Goal: Task Accomplishment & Management: Use online tool/utility

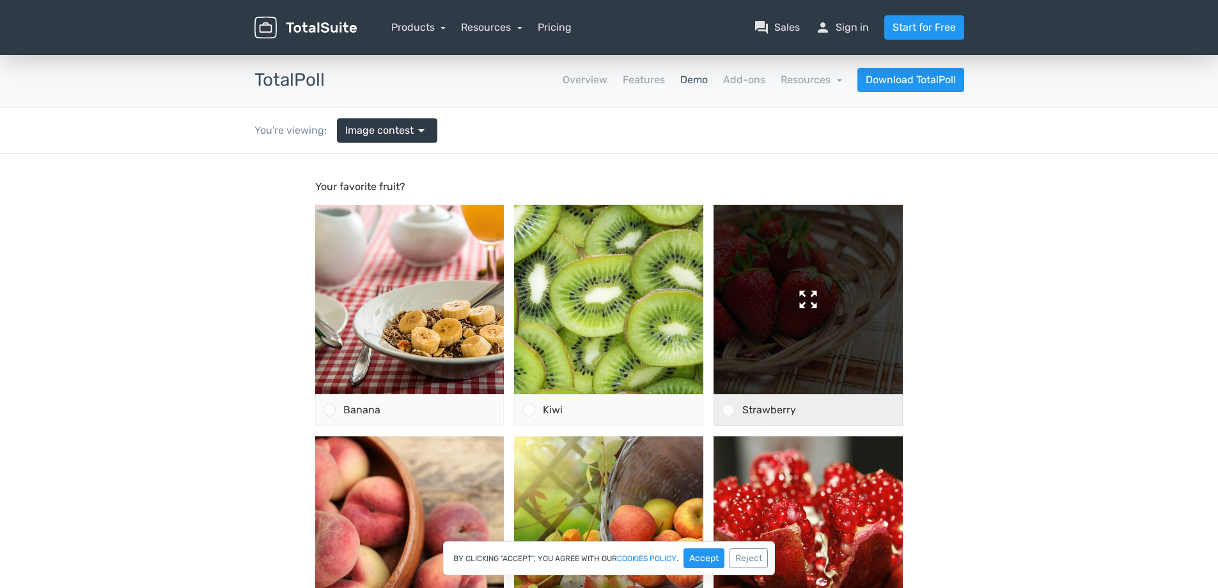
click at [751, 304] on img at bounding box center [808, 299] width 189 height 189
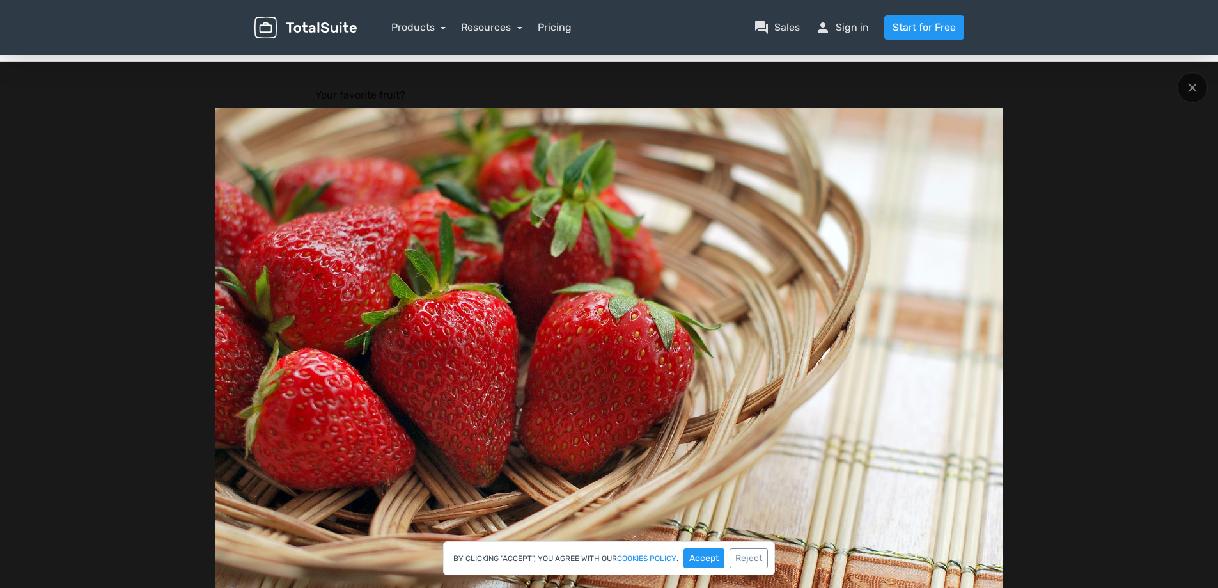
scroll to position [128, 0]
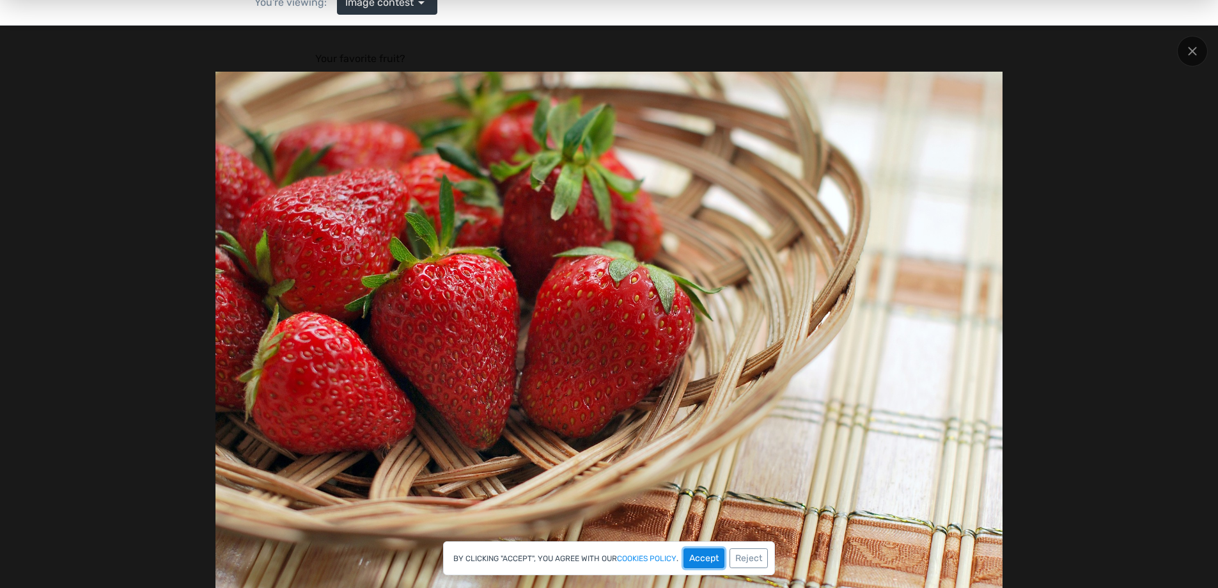
click at [724, 553] on button "Accept" at bounding box center [704, 558] width 41 height 20
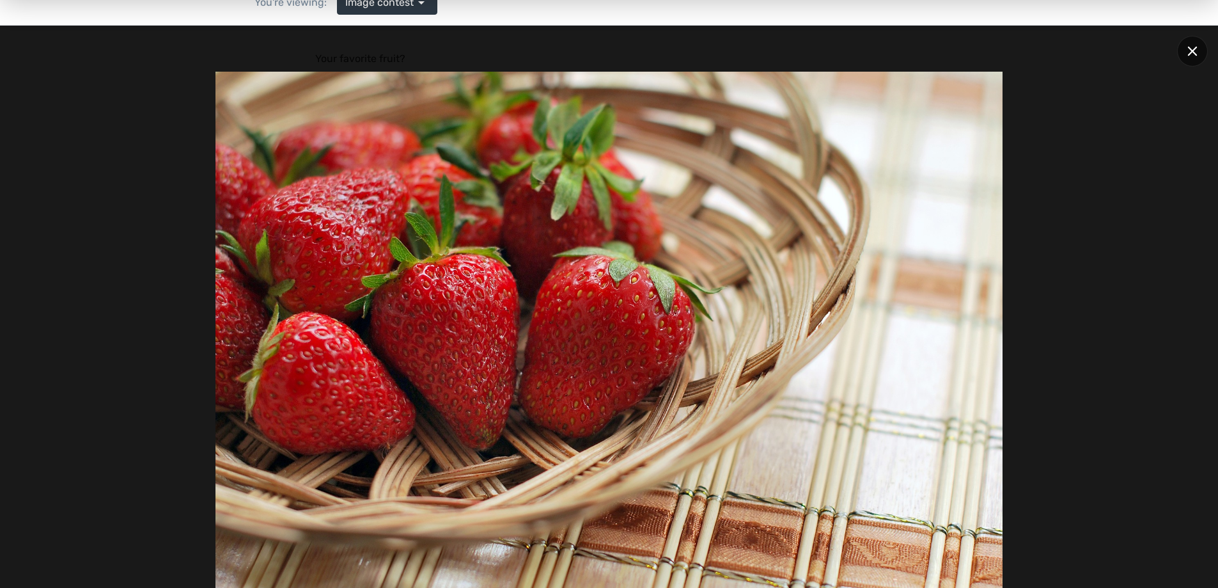
click at [1193, 49] on icon at bounding box center [1193, 51] width 10 height 10
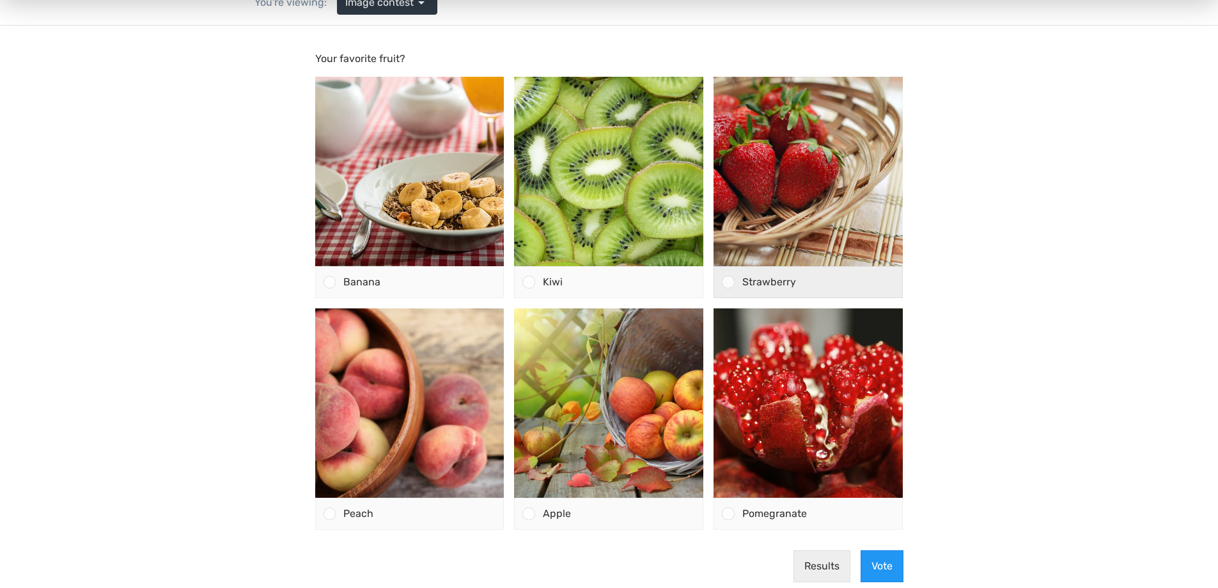
click at [728, 282] on div at bounding box center [728, 282] width 12 height 12
click at [728, 282] on input "Strawberry" at bounding box center [728, 282] width 0 height 0
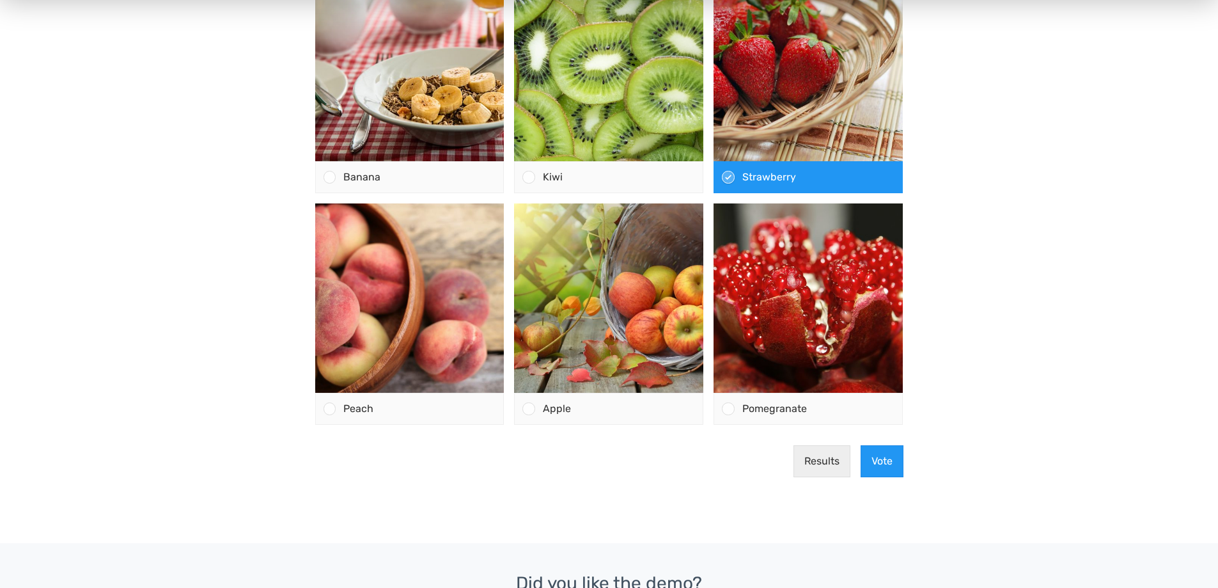
scroll to position [256, 0]
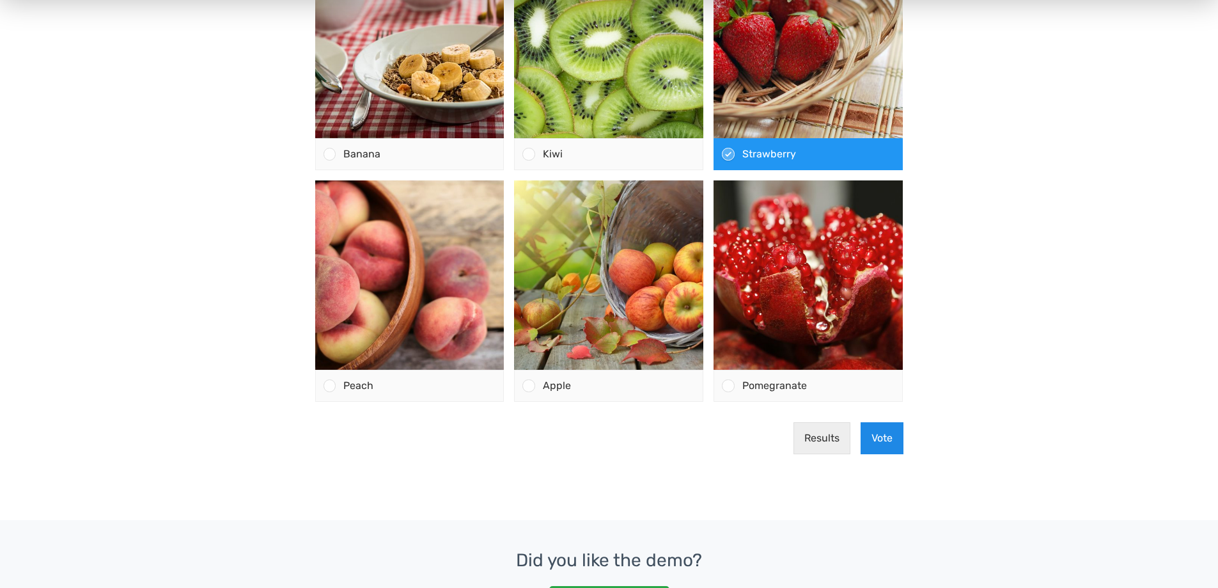
click at [884, 437] on button "Vote" at bounding box center [882, 438] width 43 height 32
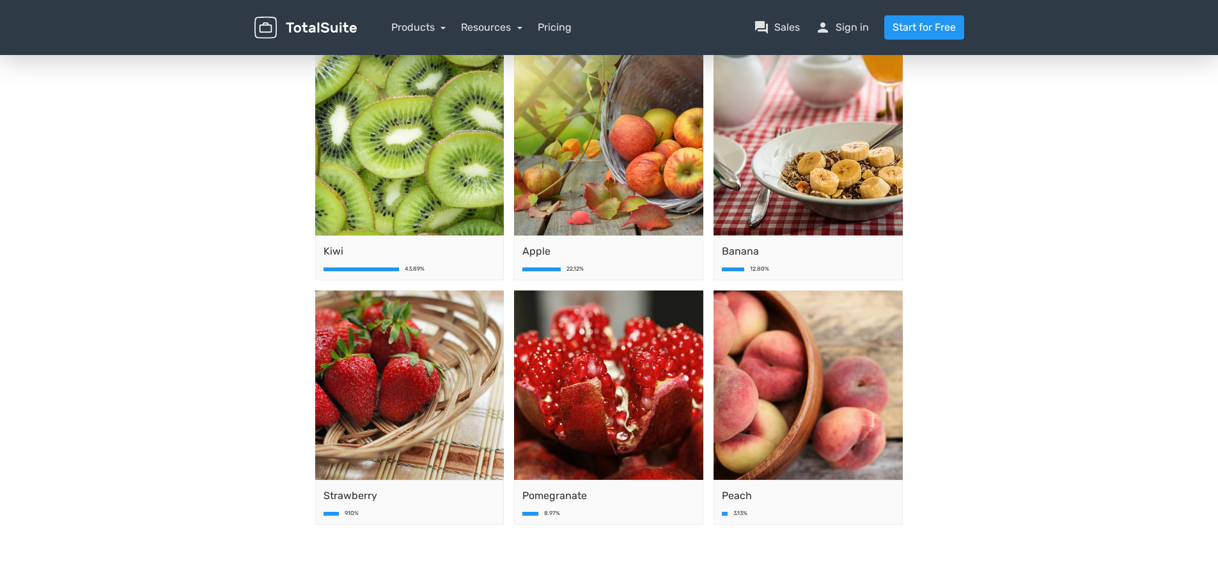
scroll to position [192, 0]
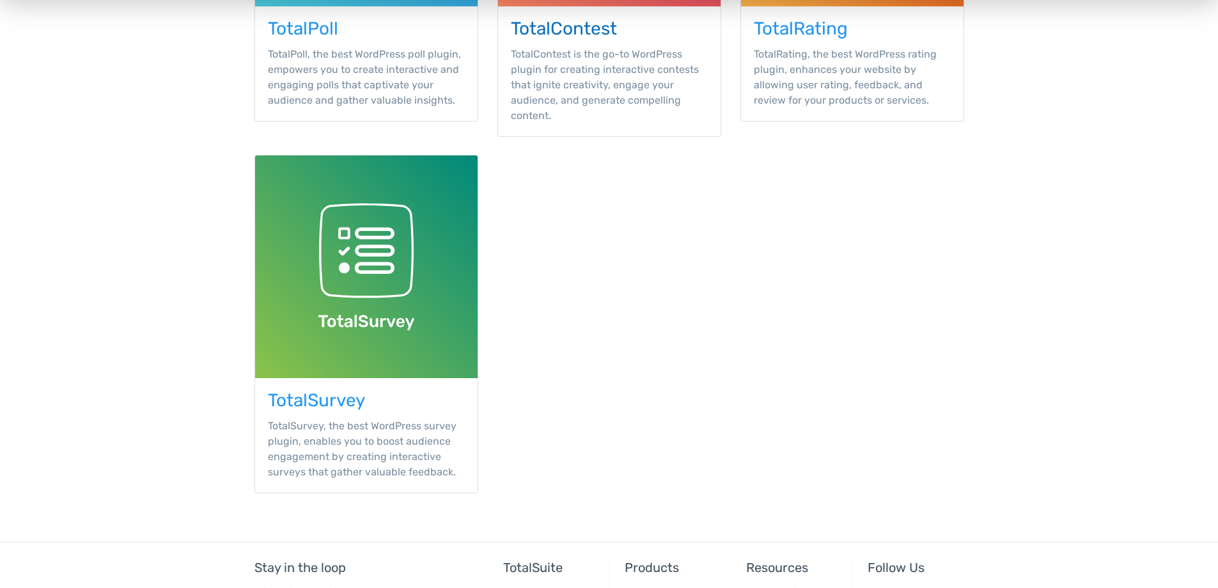
scroll to position [448, 0]
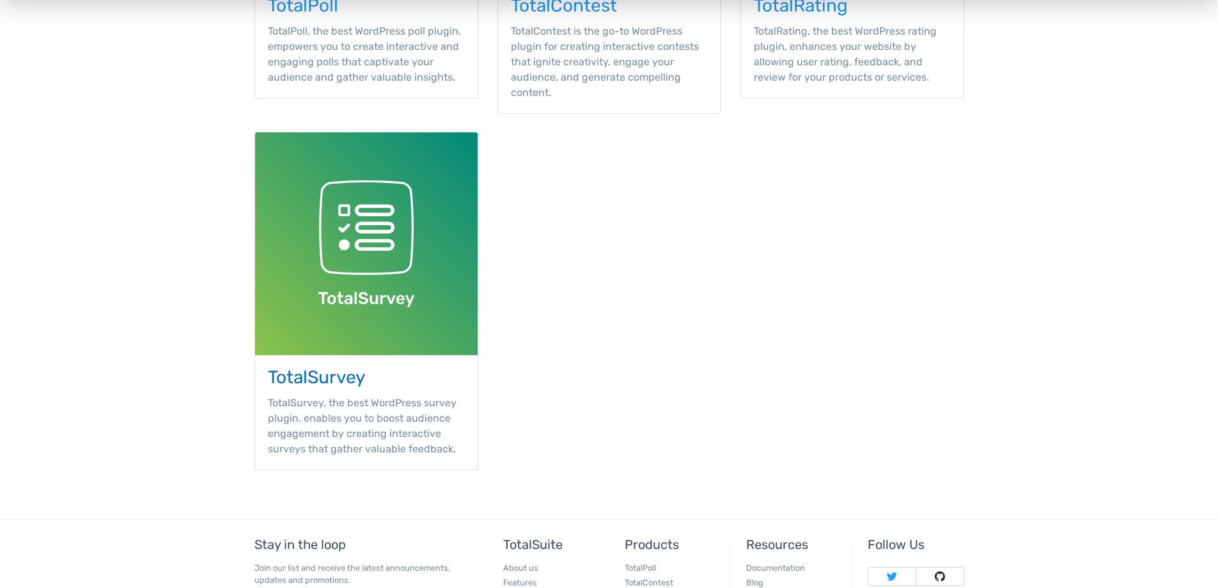
click at [354, 375] on h3 "TotalSurvey" at bounding box center [366, 378] width 197 height 20
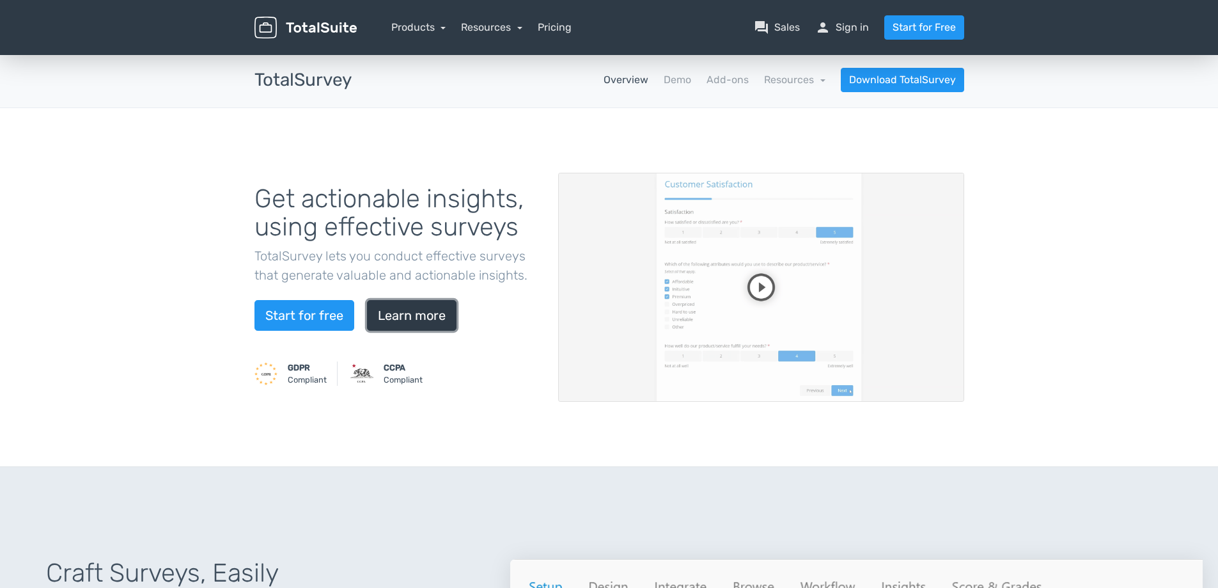
click at [420, 310] on link "Learn more" at bounding box center [412, 315] width 90 height 31
click at [311, 26] on img at bounding box center [306, 28] width 102 height 22
